Goal: Navigation & Orientation: Go to known website

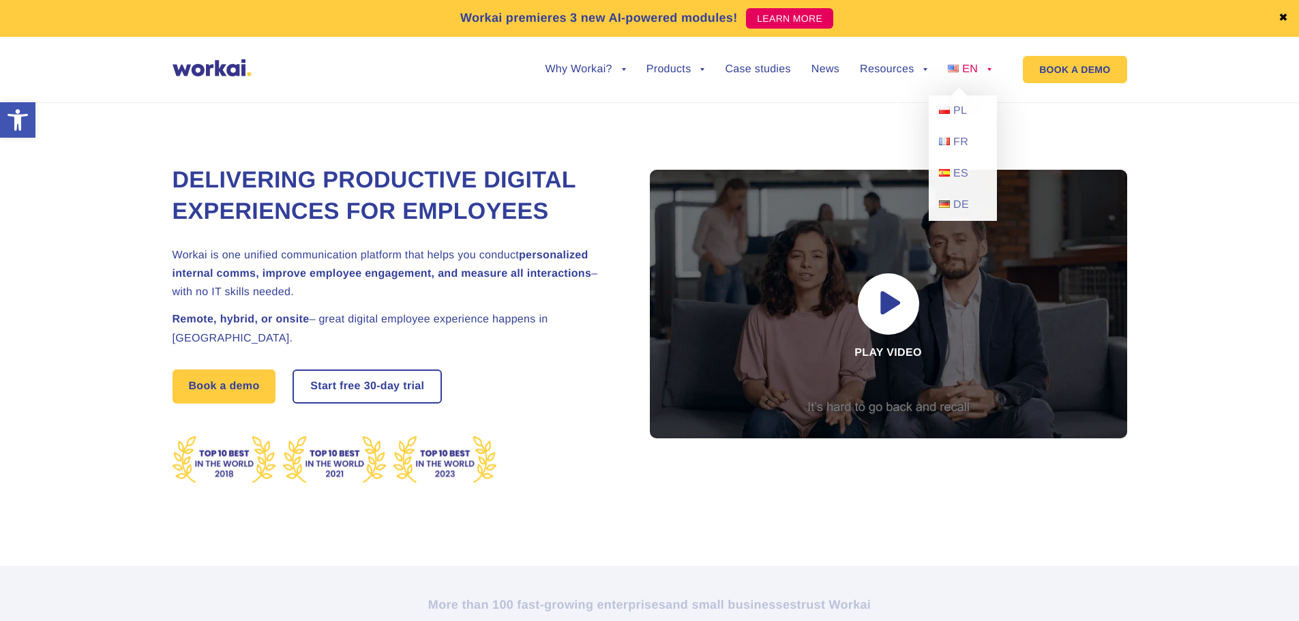
click at [984, 69] on link "EN" at bounding box center [970, 69] width 44 height 11
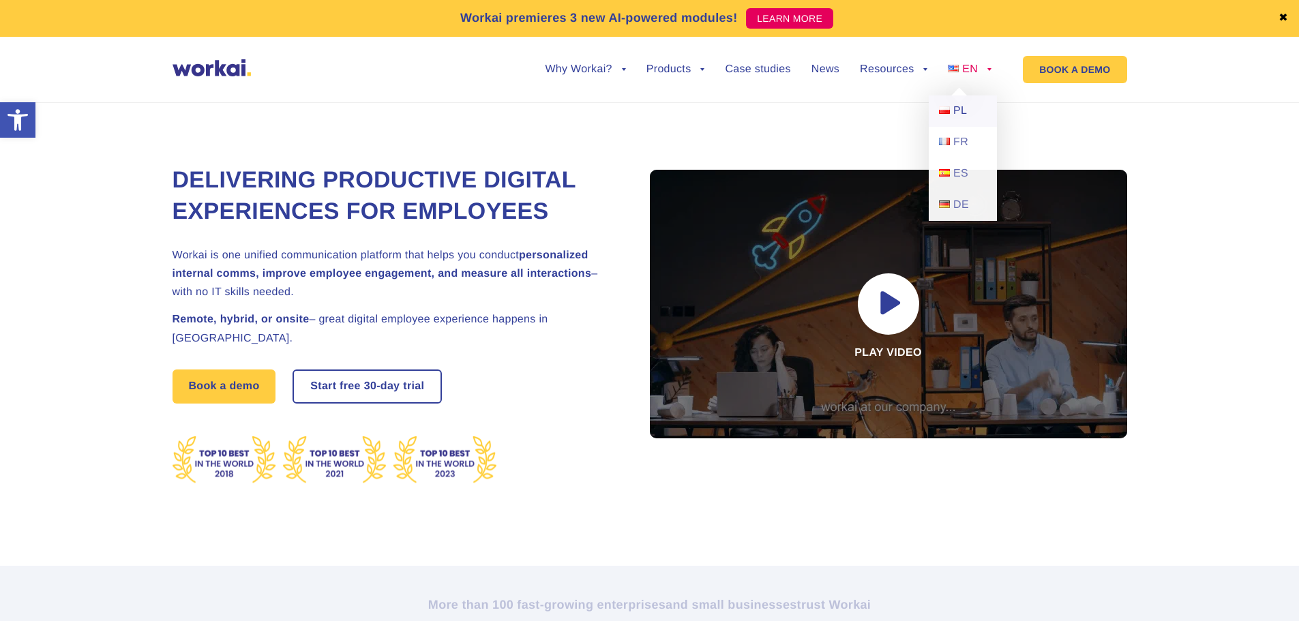
click at [964, 112] on span "PL" at bounding box center [961, 111] width 14 height 12
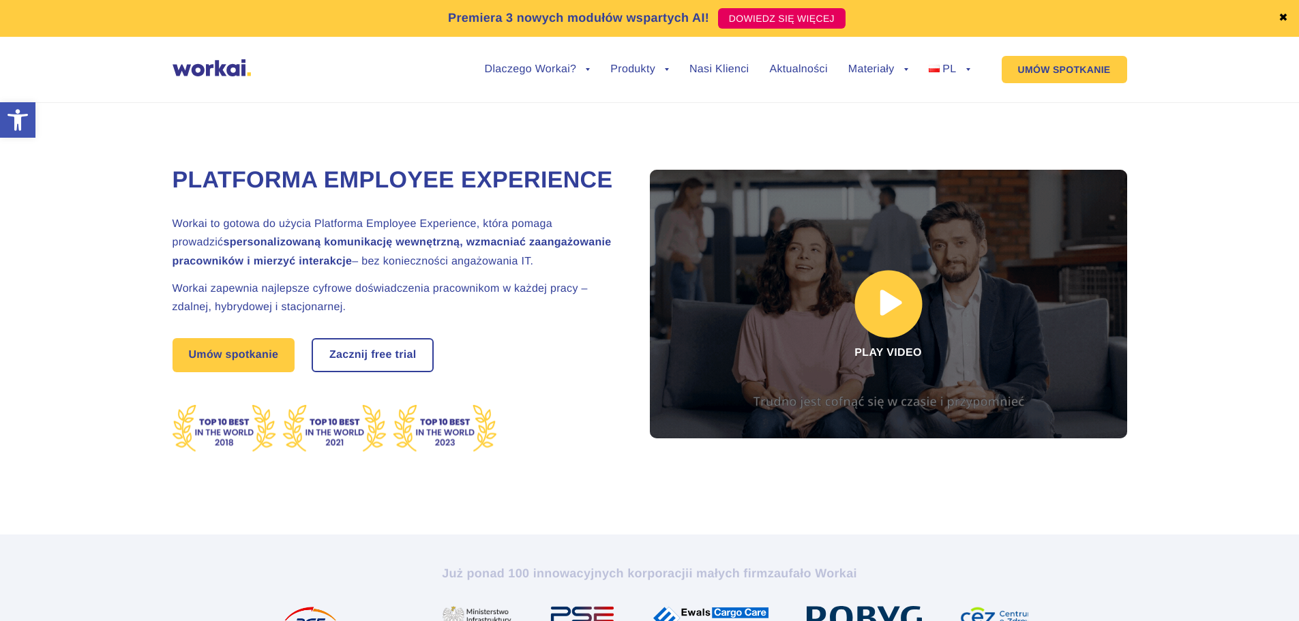
click at [891, 314] on link at bounding box center [888, 304] width 477 height 269
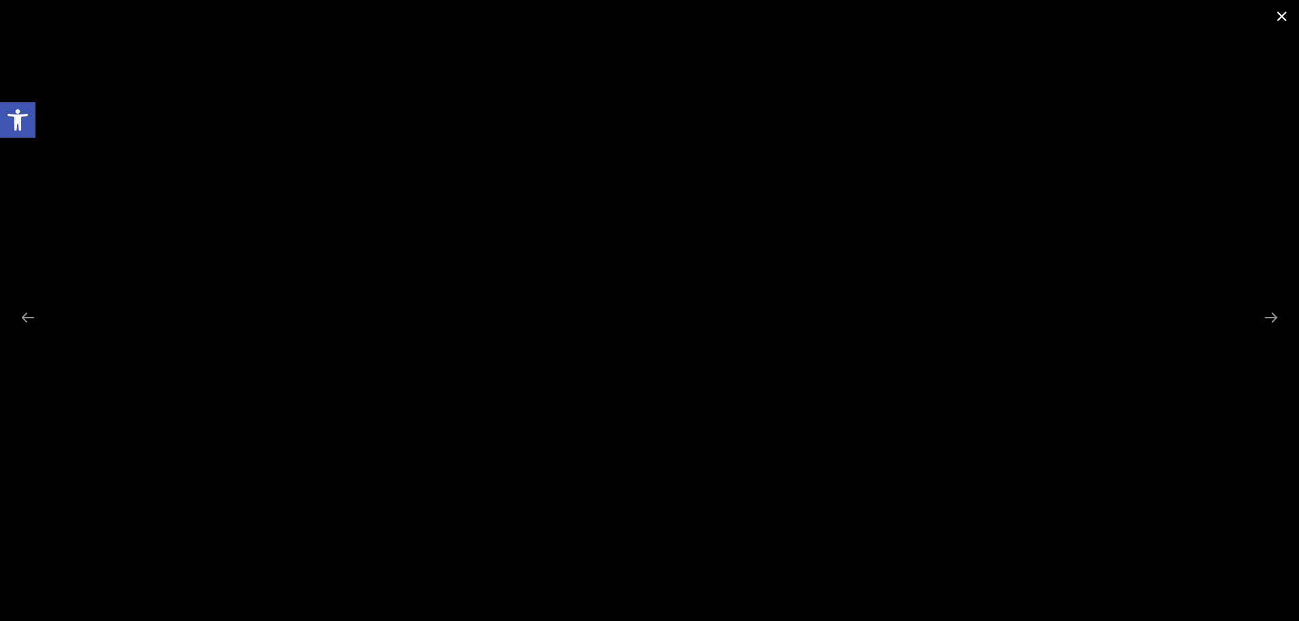
click at [1290, 16] on span at bounding box center [1282, 16] width 34 height 32
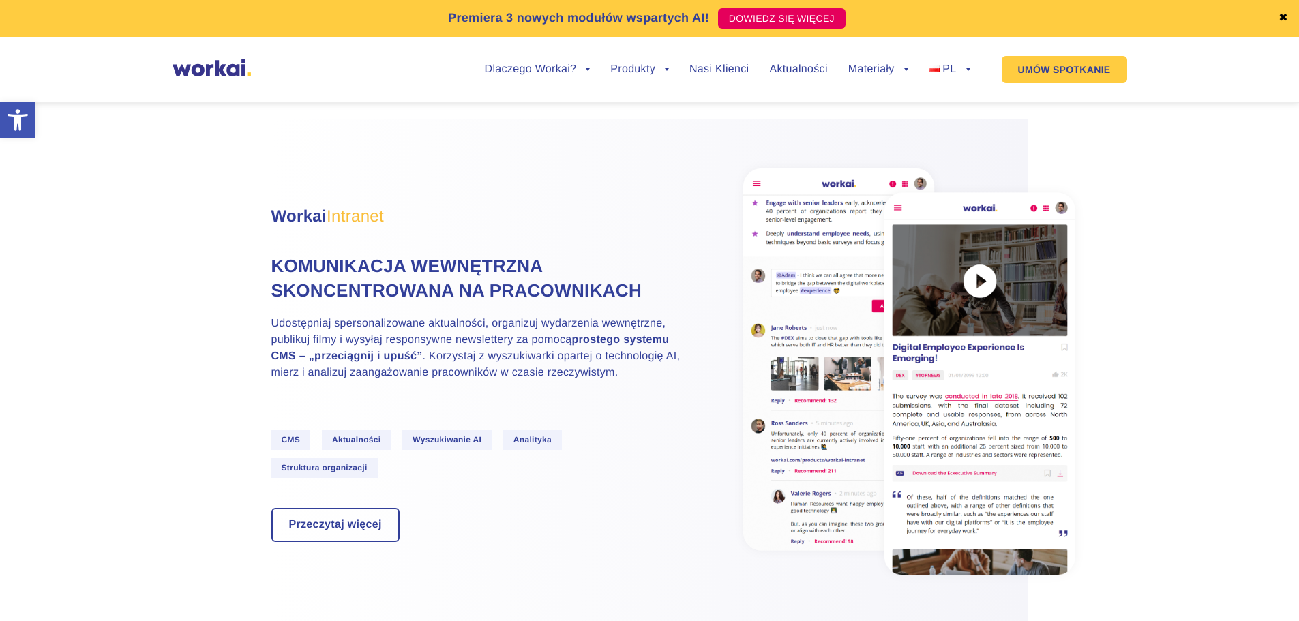
scroll to position [819, 0]
